Goal: Transaction & Acquisition: Download file/media

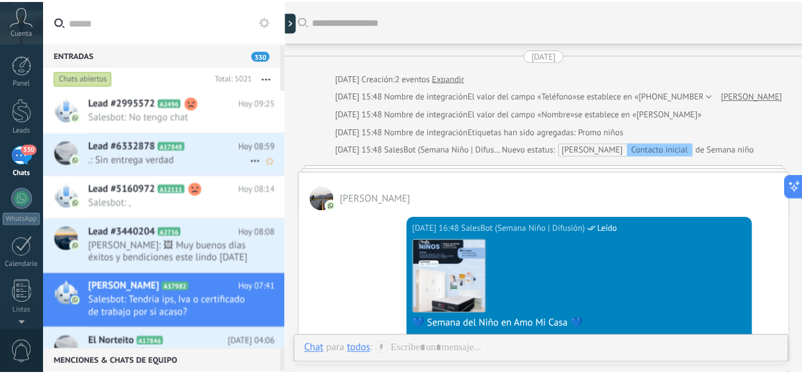
scroll to position [700, 0]
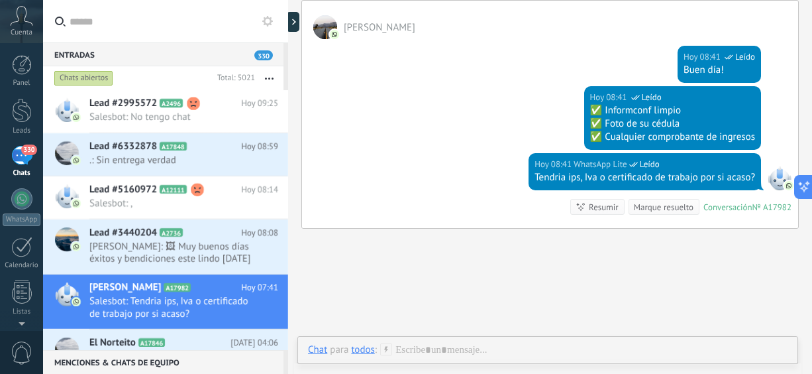
click at [25, 149] on span "330" at bounding box center [28, 149] width 15 height 11
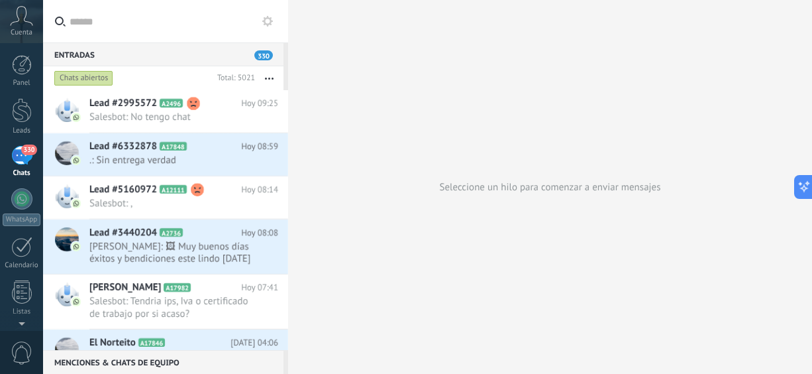
click at [25, 149] on span "330" at bounding box center [28, 149] width 15 height 11
click at [26, 72] on div at bounding box center [22, 65] width 20 height 20
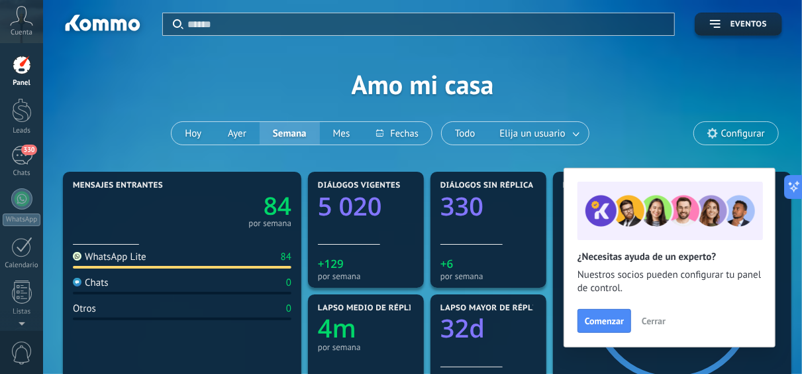
scroll to position [327, 0]
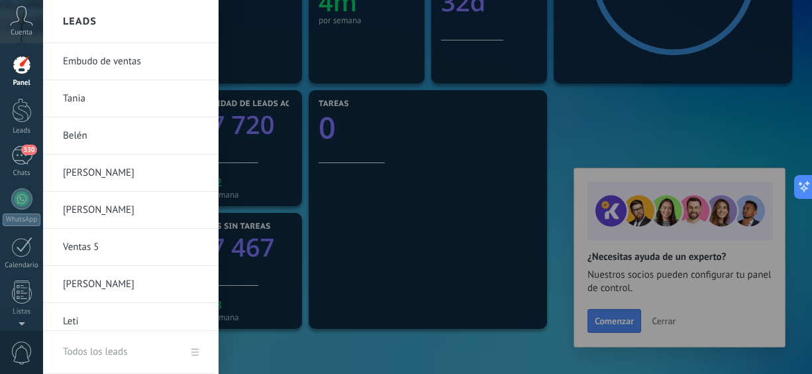
click at [24, 79] on div "Panel" at bounding box center [22, 83] width 38 height 9
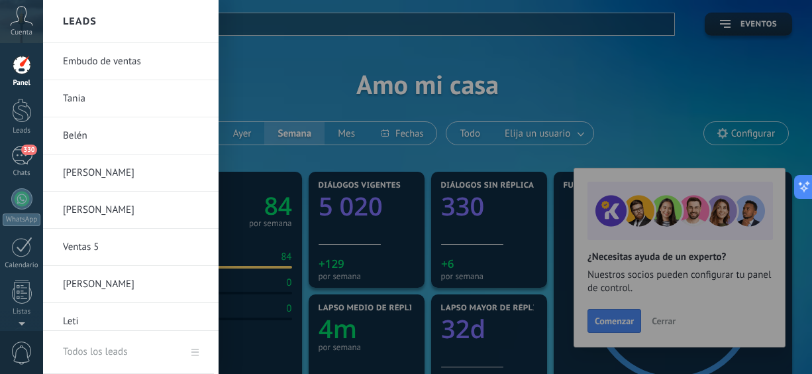
click at [104, 352] on div "Todos los leads" at bounding box center [95, 351] width 64 height 37
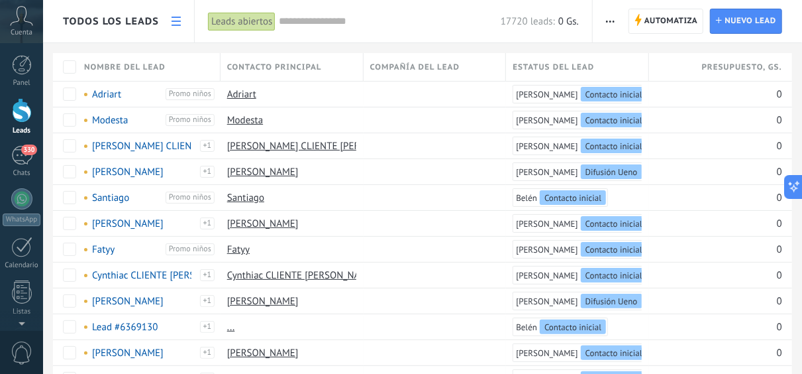
click at [611, 24] on span "button" at bounding box center [610, 21] width 9 height 25
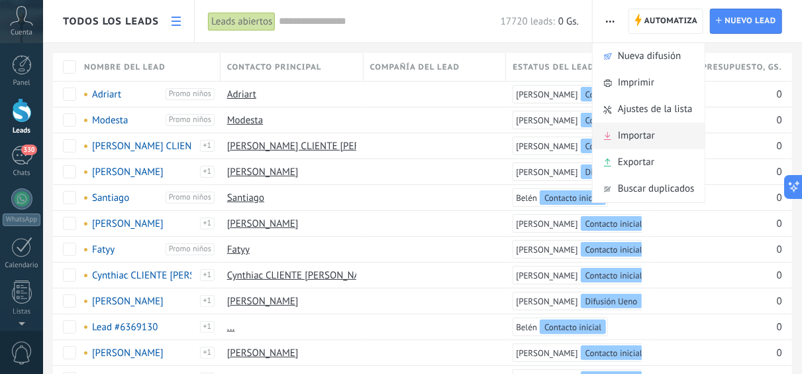
click at [635, 135] on span "Importar" at bounding box center [636, 136] width 37 height 26
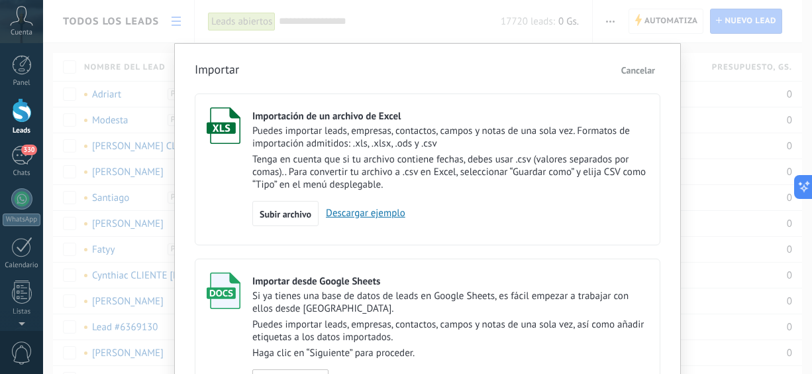
click at [629, 72] on span "Cancelar" at bounding box center [638, 70] width 34 height 12
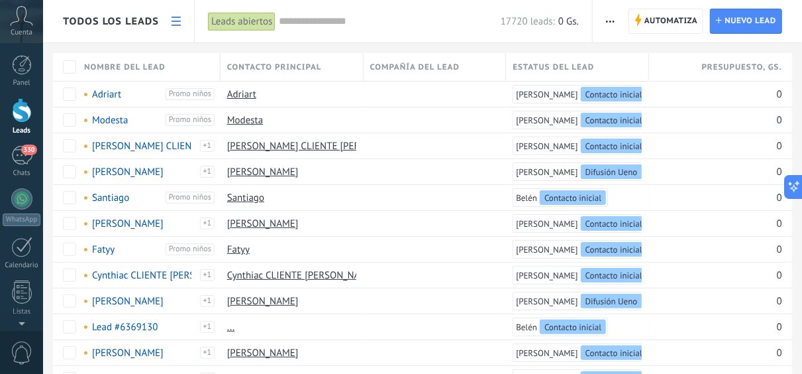
click at [607, 23] on span "button" at bounding box center [610, 21] width 9 height 25
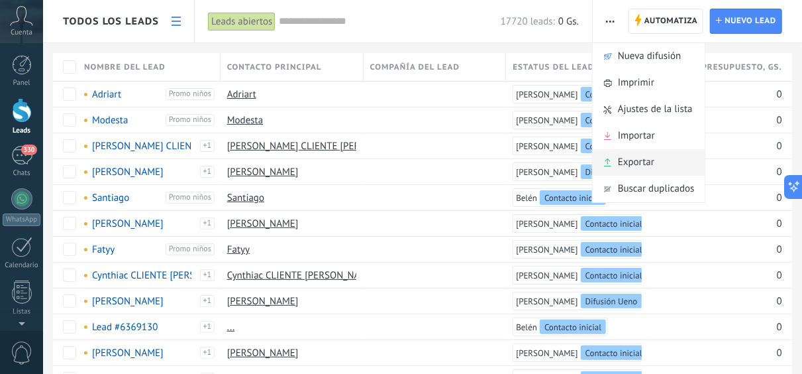
click at [622, 164] on span "Exportar" at bounding box center [636, 162] width 36 height 26
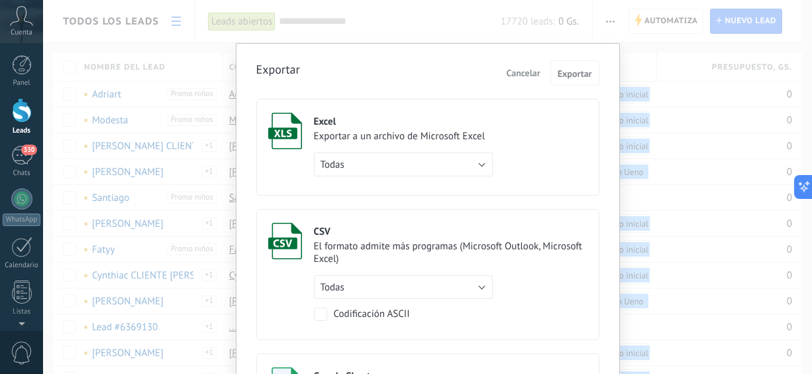
click at [415, 131] on div "Exportar a un archivo de Microsoft Excel" at bounding box center [403, 136] width 179 height 13
click at [479, 164] on button "Todas" at bounding box center [403, 164] width 179 height 24
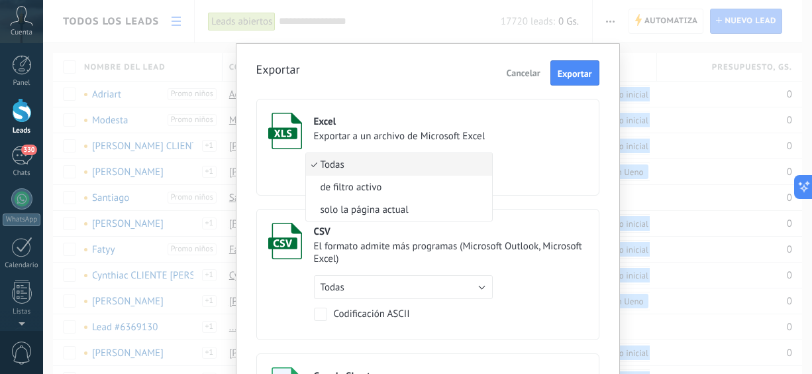
click at [479, 164] on span "Todas" at bounding box center [397, 164] width 182 height 13
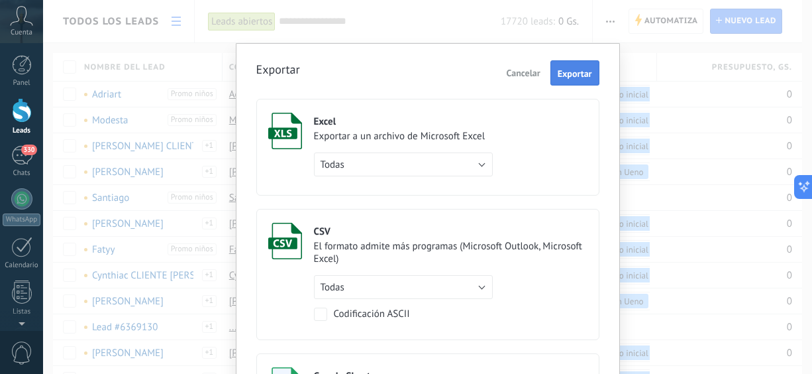
click at [574, 69] on span "Exportar" at bounding box center [575, 73] width 34 height 9
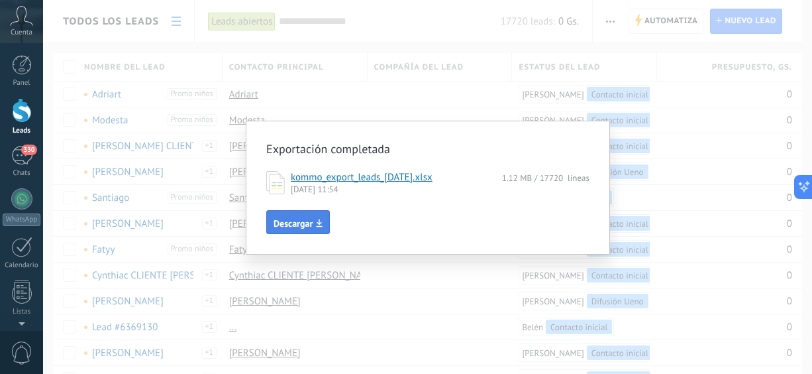
click at [309, 219] on span "Descargar" at bounding box center [293, 223] width 39 height 9
click at [446, 291] on div "Exportación completada kommo_export_leads_[DATE].xlsx 1.12 MB / 17720 líneas [D…" at bounding box center [427, 187] width 769 height 374
